Goal: Information Seeking & Learning: Find specific page/section

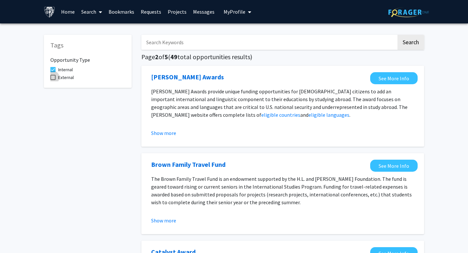
click at [51, 74] on label "External" at bounding box center [61, 78] width 23 height 8
click at [53, 80] on input "External" at bounding box center [53, 80] width 0 height 0
checkbox input "true"
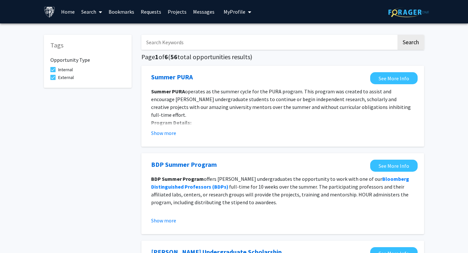
click at [173, 9] on link "Projects" at bounding box center [177, 11] width 25 height 23
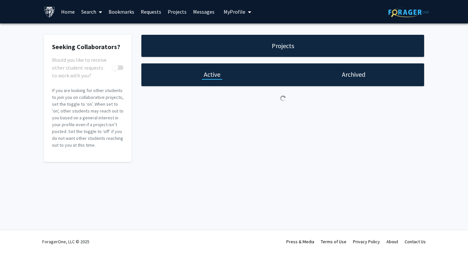
checkbox input "true"
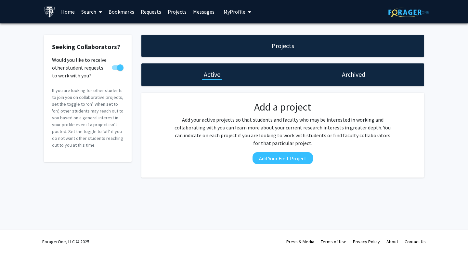
click at [101, 13] on icon at bounding box center [100, 11] width 3 height 5
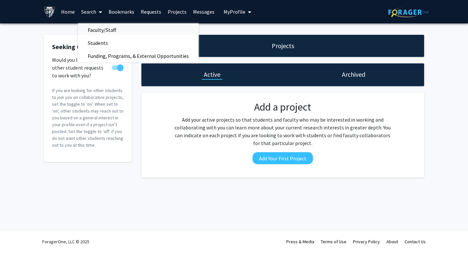
click at [99, 30] on span "Faculty/Staff" at bounding box center [102, 29] width 48 height 13
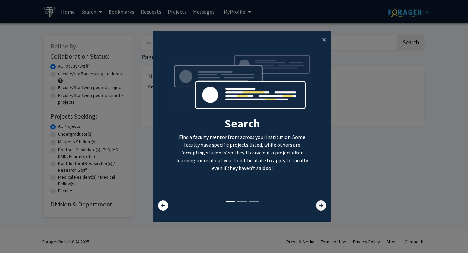
click at [321, 208] on icon at bounding box center [321, 205] width 10 height 10
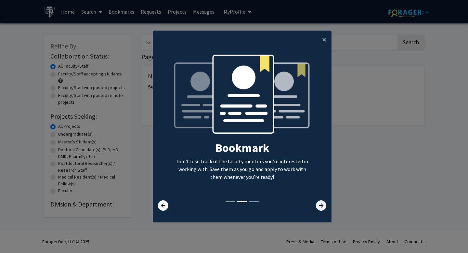
click at [321, 208] on icon at bounding box center [321, 205] width 10 height 10
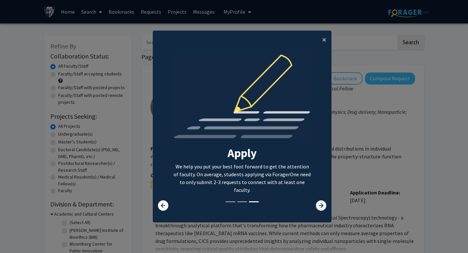
click at [321, 208] on icon at bounding box center [321, 205] width 10 height 10
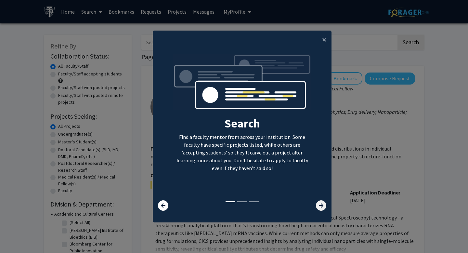
click at [321, 208] on icon at bounding box center [321, 205] width 10 height 10
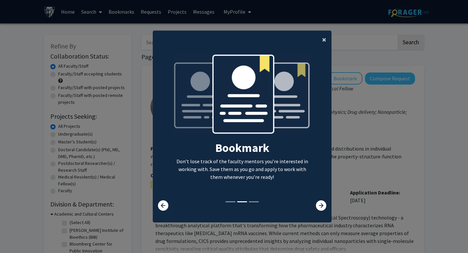
click at [323, 41] on span "×" at bounding box center [324, 39] width 4 height 10
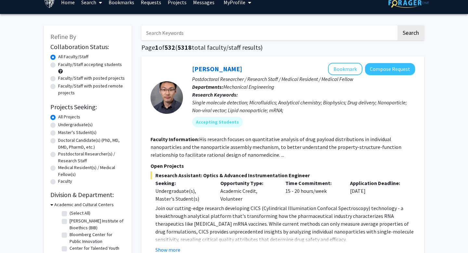
scroll to position [13, 0]
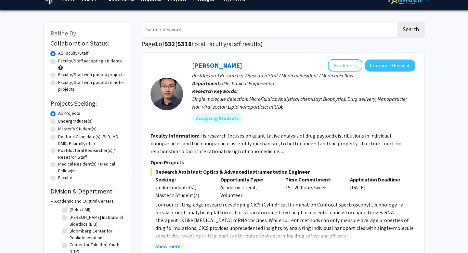
click at [58, 75] on label "Faculty/Staff with posted projects" at bounding box center [91, 74] width 67 height 7
click at [58, 75] on input "Faculty/Staff with posted projects" at bounding box center [60, 73] width 4 height 4
radio input "true"
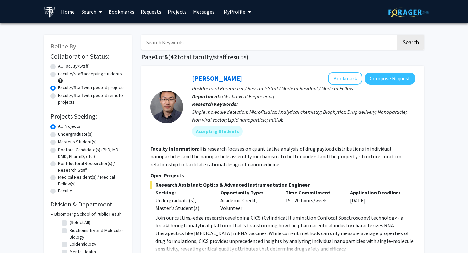
click at [58, 141] on label "Master's Student(s)" at bounding box center [77, 142] width 38 height 7
click at [58, 141] on input "Master's Student(s)" at bounding box center [60, 141] width 4 height 4
radio input "true"
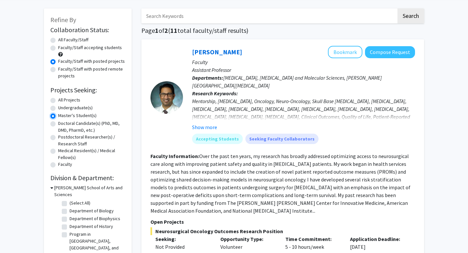
scroll to position [25, 0]
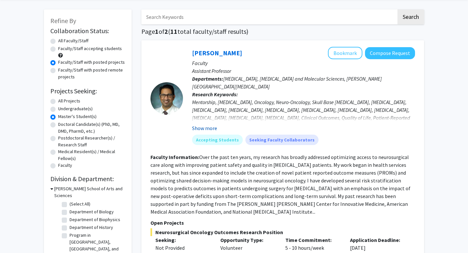
click at [208, 128] on button "Show more" at bounding box center [204, 128] width 25 height 8
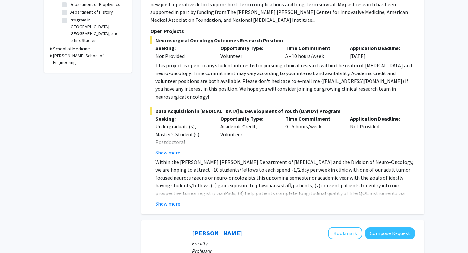
scroll to position [245, 0]
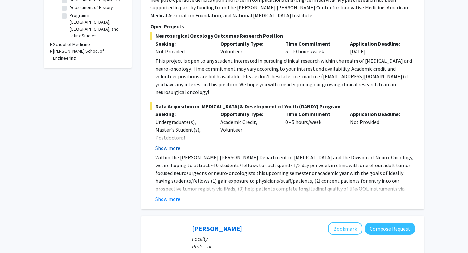
click at [173, 144] on button "Show more" at bounding box center [168, 148] width 25 height 8
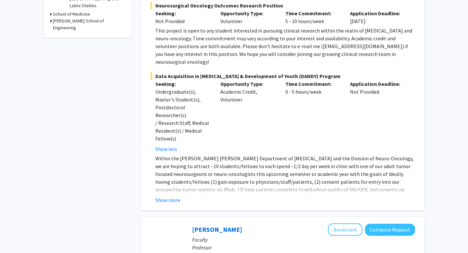
scroll to position [276, 0]
click at [171, 196] on button "Show more" at bounding box center [168, 200] width 25 height 8
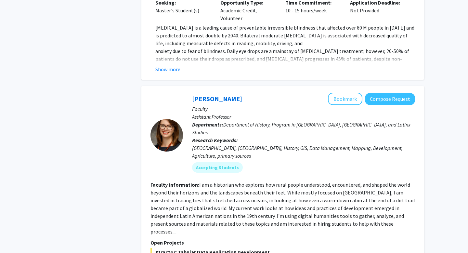
scroll to position [2418, 0]
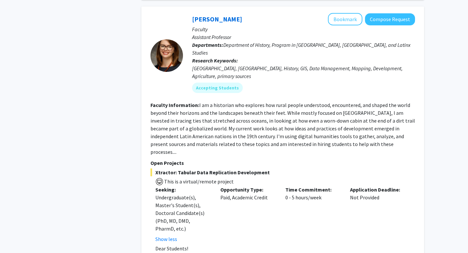
scroll to position [2500, 0]
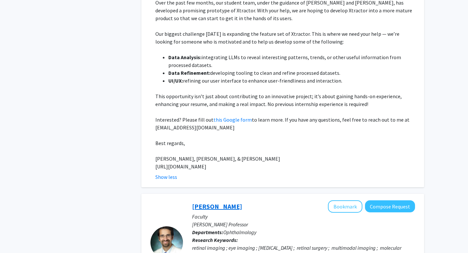
scroll to position [2794, 0]
